Goal: Find specific page/section: Find specific page/section

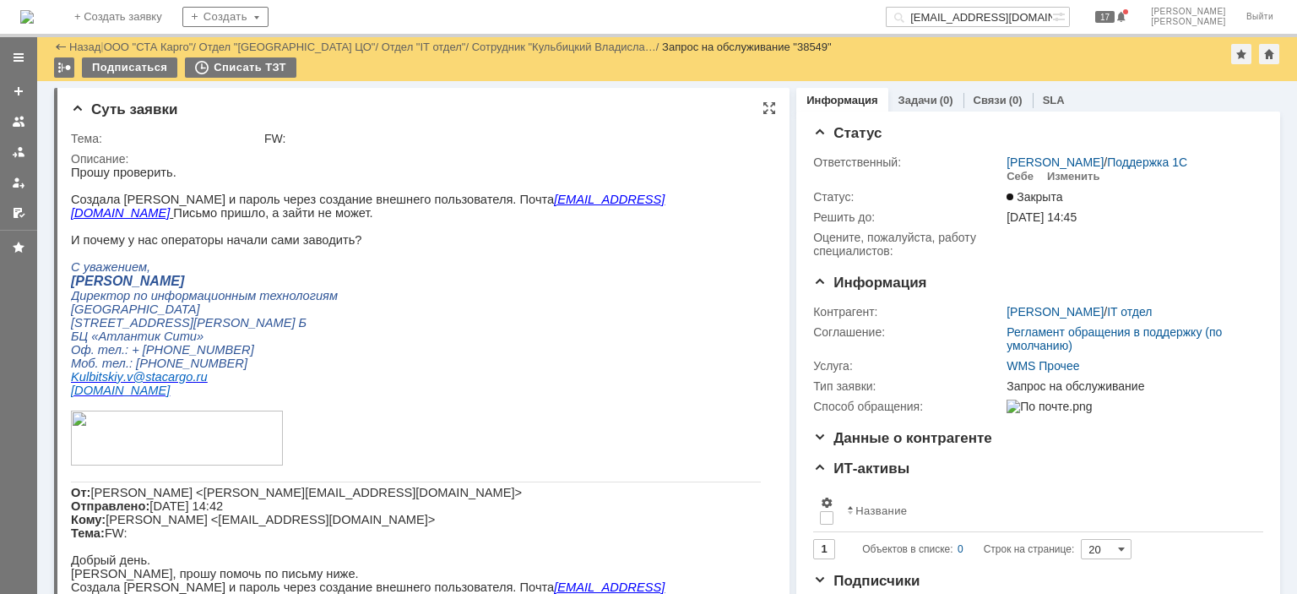
scroll to position [4379, 0]
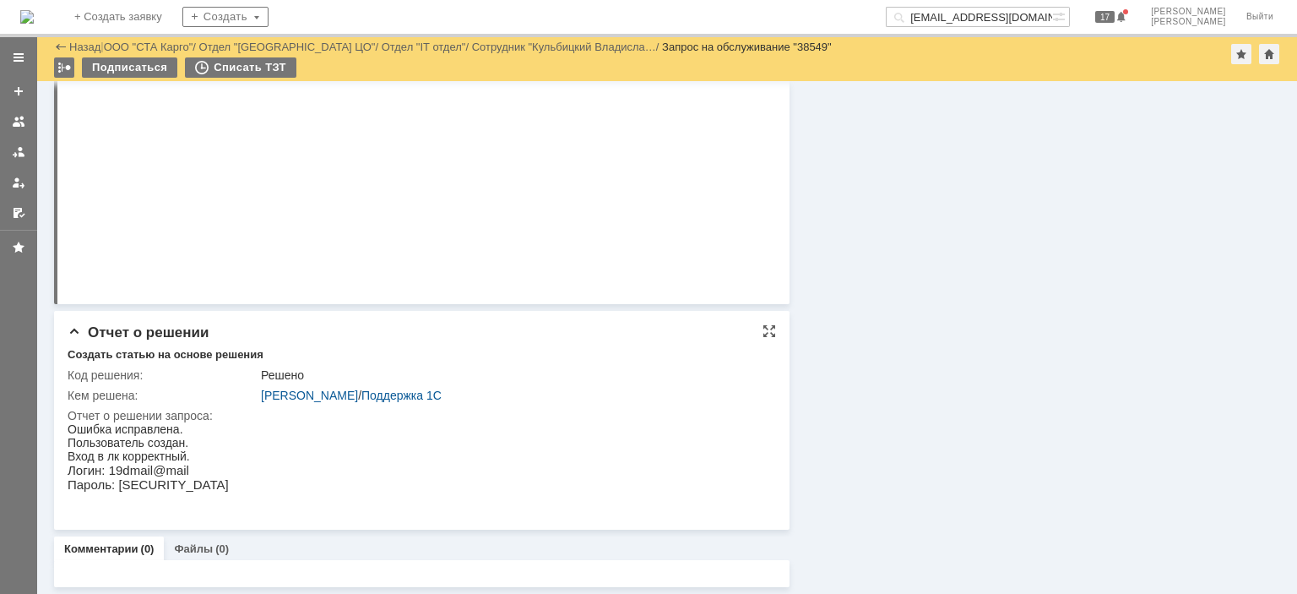
click at [205, 485] on html "Ошибка исправлена. Пользователь создан. Вход в лк корректный. Логин: 19dmail@ma…" at bounding box center [414, 463] width 693 height 83
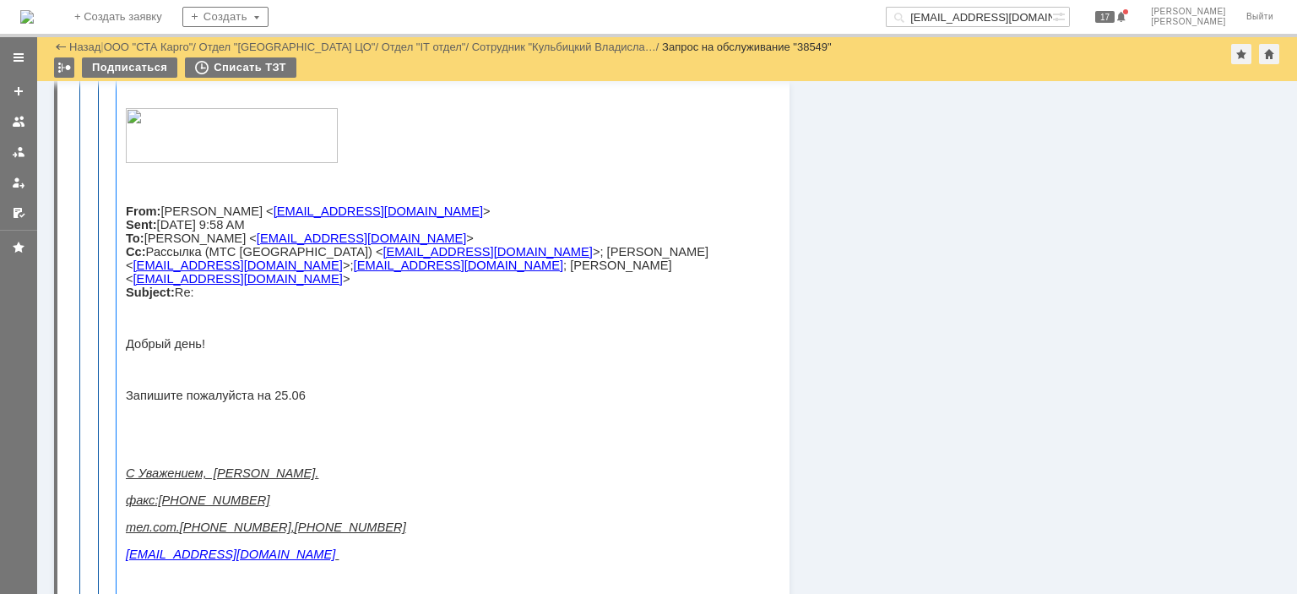
scroll to position [2943, 0]
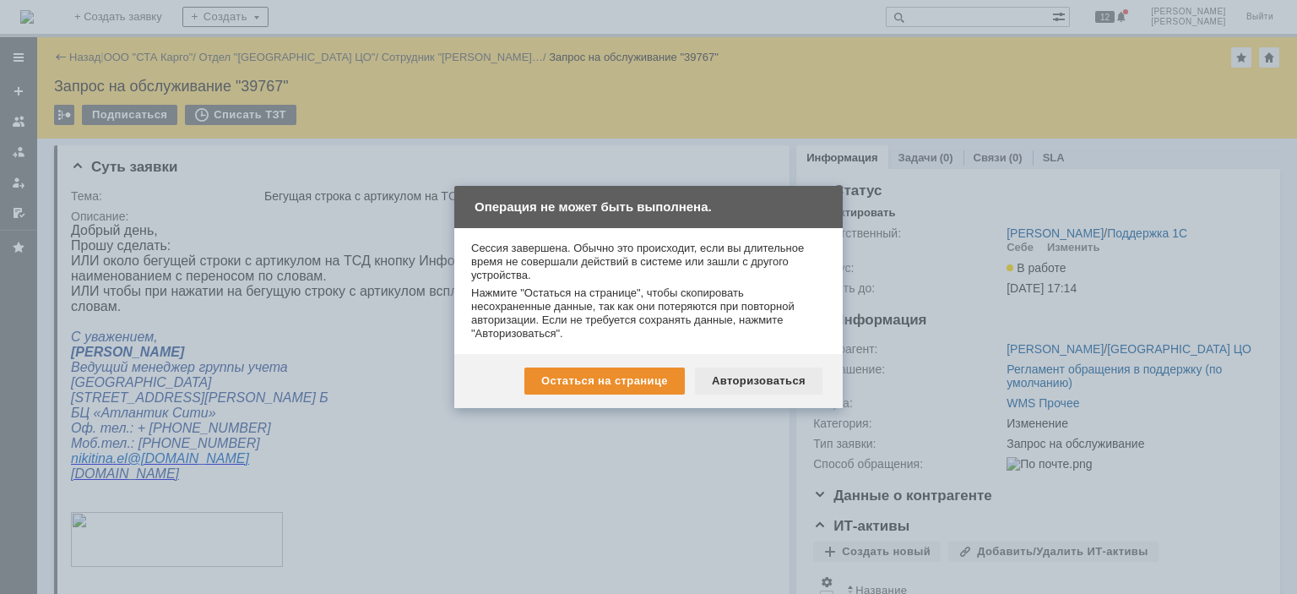
drag, startPoint x: 726, startPoint y: 362, endPoint x: 726, endPoint y: 373, distance: 11.0
click at [726, 365] on div "Остаться на странице Авторизоваться" at bounding box center [648, 381] width 389 height 54
click at [726, 380] on div "Авторизоваться" at bounding box center [759, 380] width 128 height 27
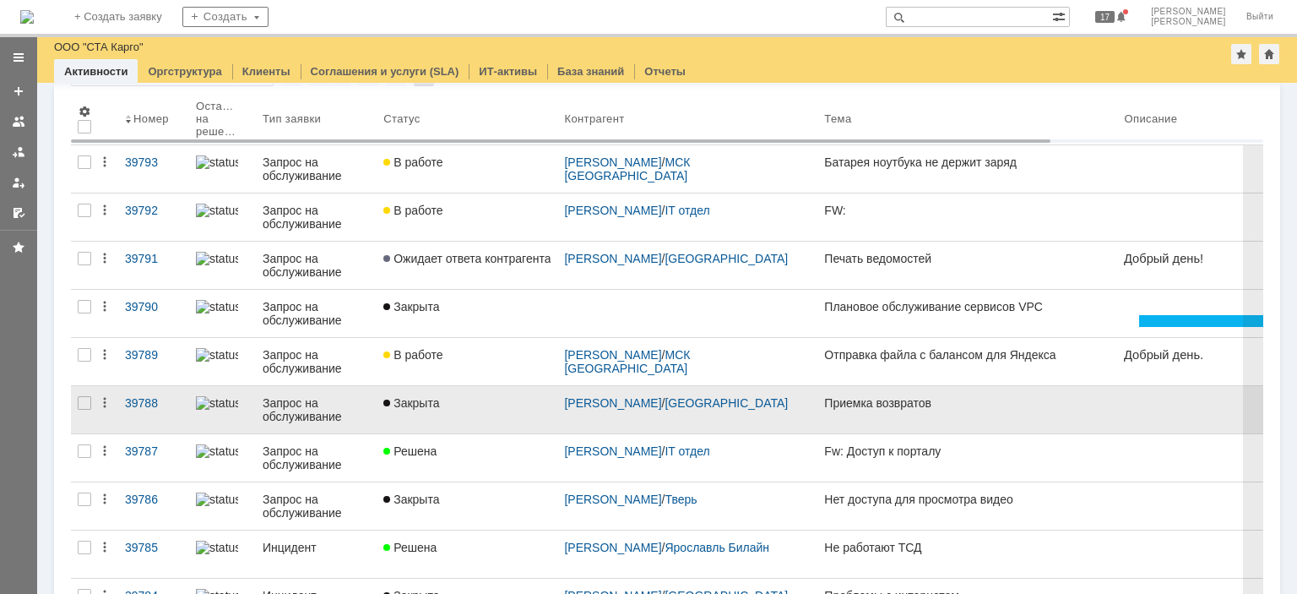
click at [500, 407] on div "Закрыта" at bounding box center [466, 403] width 167 height 14
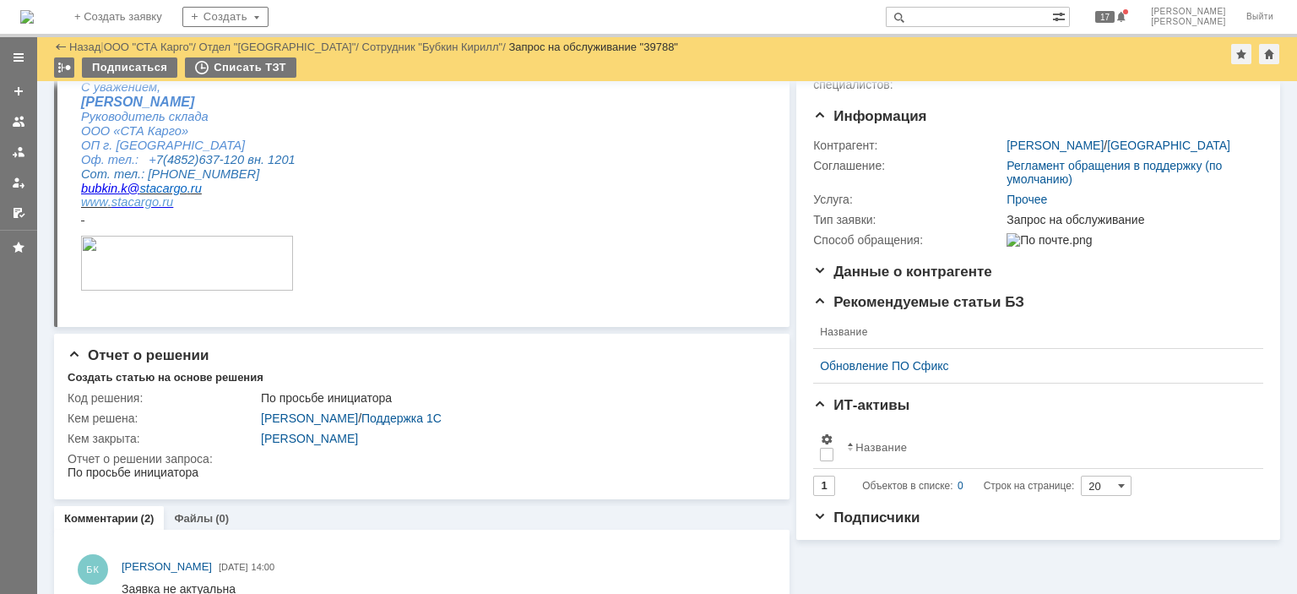
scroll to position [38, 0]
